Goal: Check status: Check status

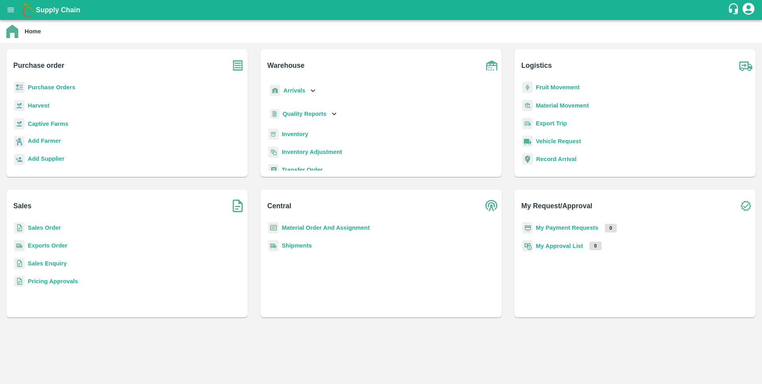
click at [40, 230] on b "Sales Order" at bounding box center [44, 228] width 33 height 6
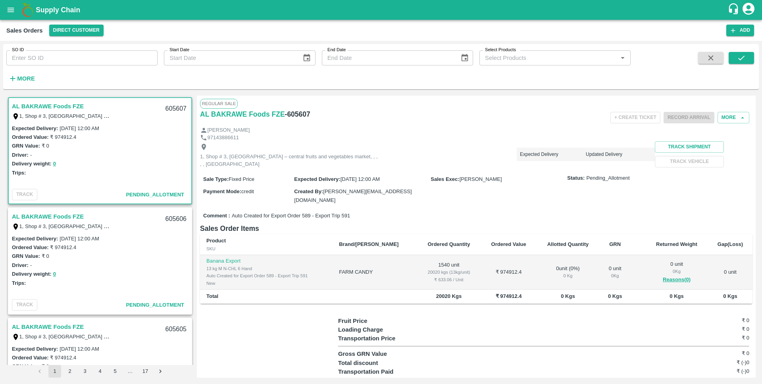
click at [64, 59] on input "SO ID" at bounding box center [81, 57] width 151 height 15
paste input "599302"
type input "599302"
click at [739, 58] on icon "submit" at bounding box center [741, 58] width 6 height 5
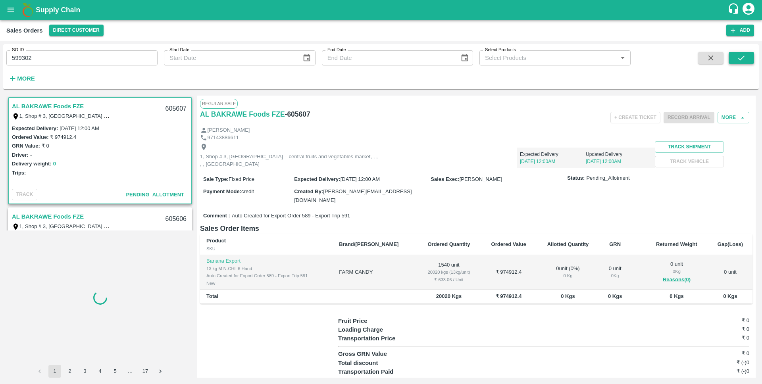
scroll to position [2, 0]
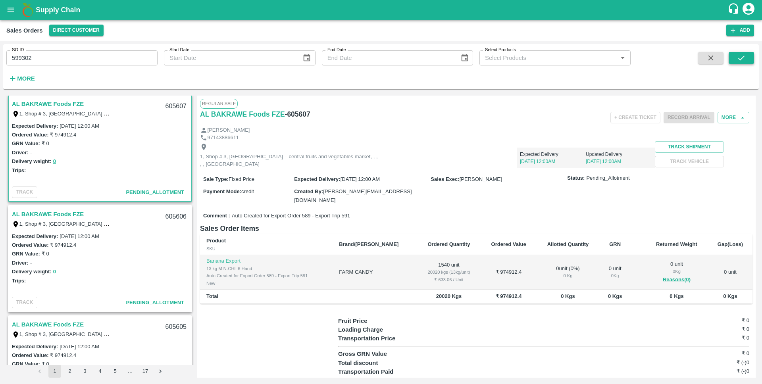
click at [739, 58] on icon "submit" at bounding box center [741, 58] width 6 height 5
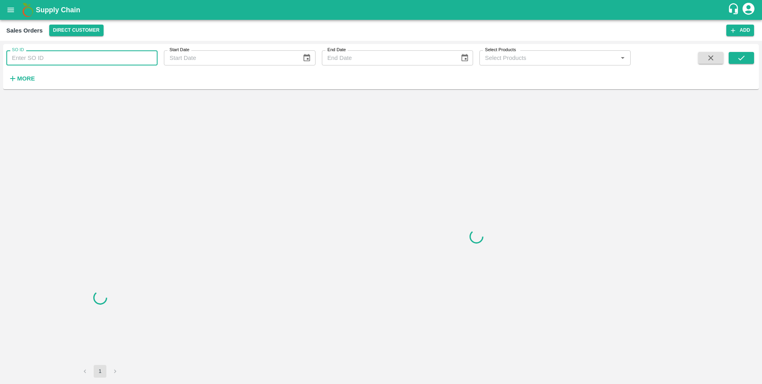
click at [127, 58] on input "SO ID" at bounding box center [81, 57] width 151 height 15
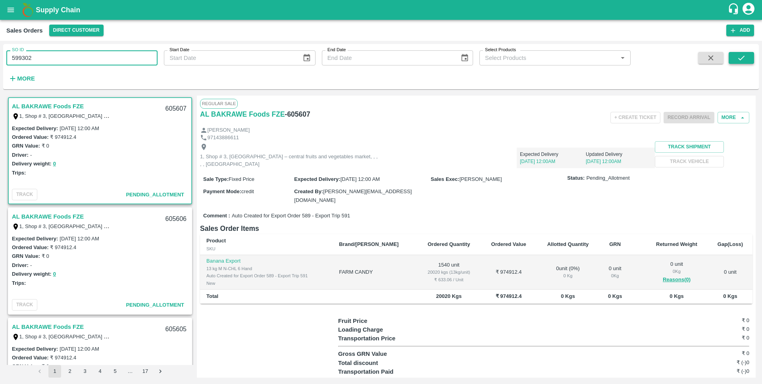
type input "599302"
click at [743, 58] on icon "submit" at bounding box center [741, 58] width 9 height 9
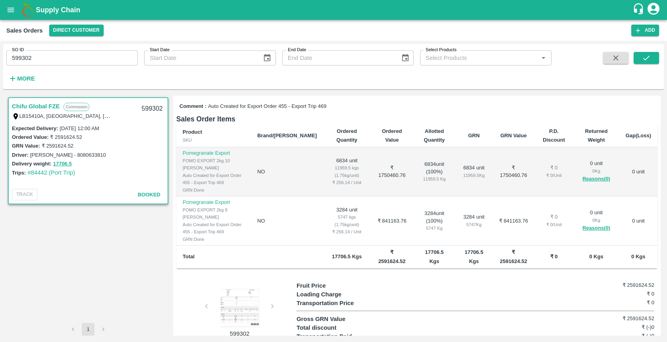
scroll to position [136, 0]
click at [243, 287] on div at bounding box center [240, 307] width 60 height 40
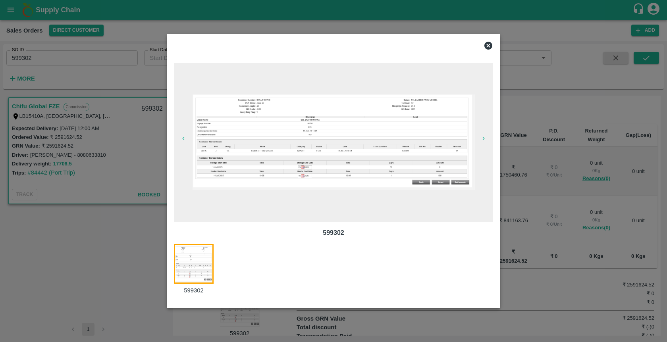
click at [267, 156] on img at bounding box center [333, 142] width 281 height 96
